Goal: Find specific page/section: Find specific page/section

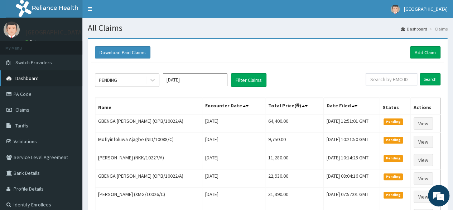
click at [51, 78] on link "Dashboard" at bounding box center [41, 78] width 82 height 16
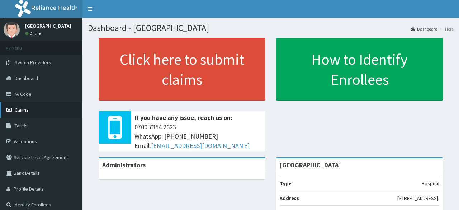
click at [42, 109] on link "Claims" at bounding box center [41, 110] width 82 height 16
